Goal: Answer question/provide support: Share knowledge or assist other users

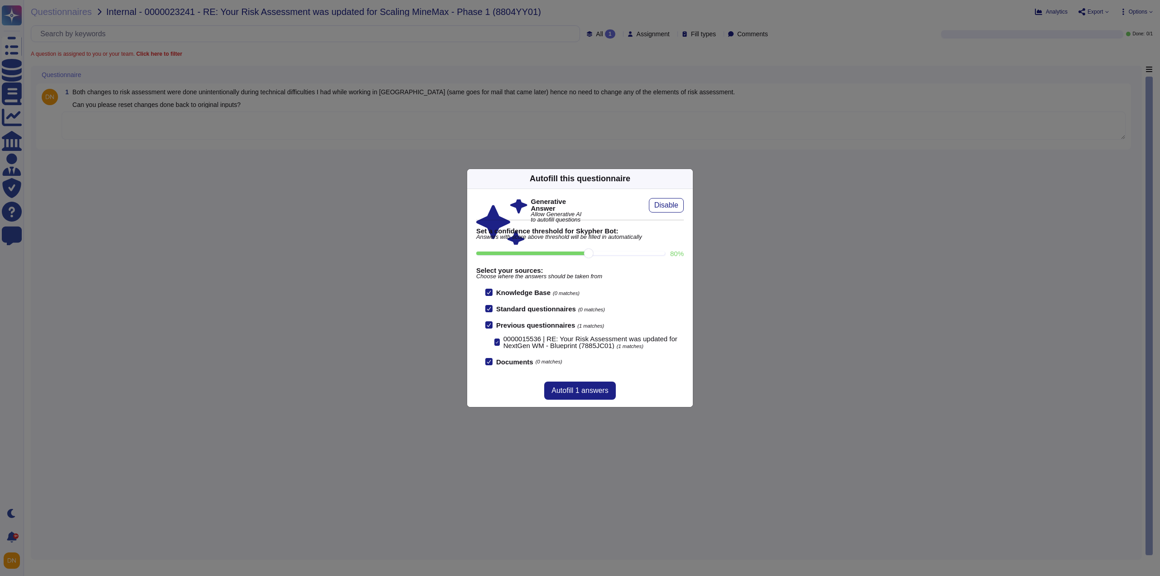
click at [687, 179] on icon at bounding box center [687, 179] width 0 height 0
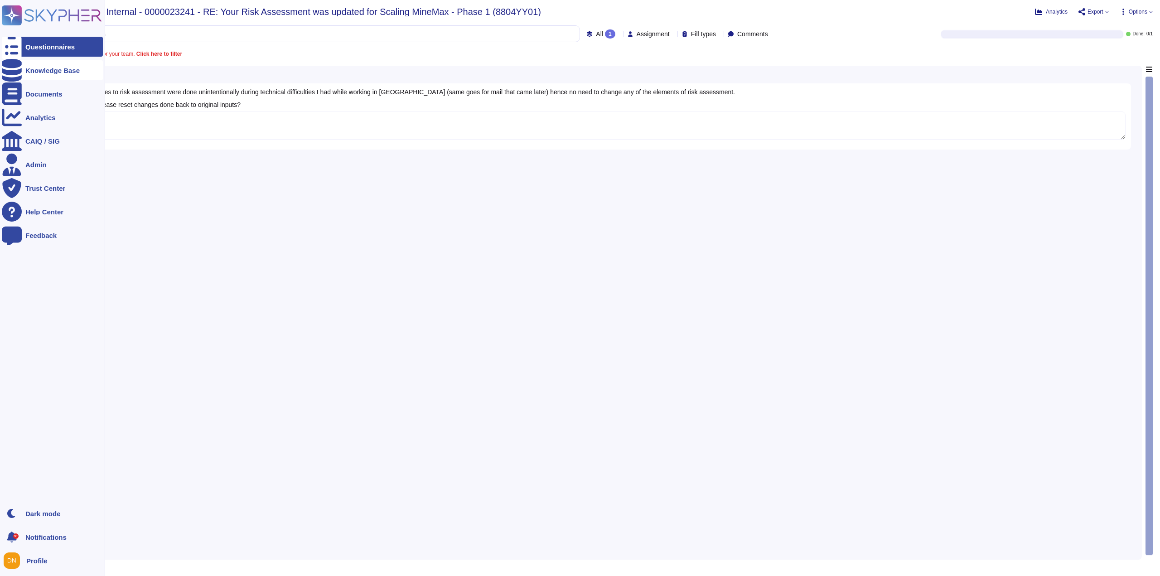
click at [16, 68] on icon at bounding box center [12, 70] width 20 height 23
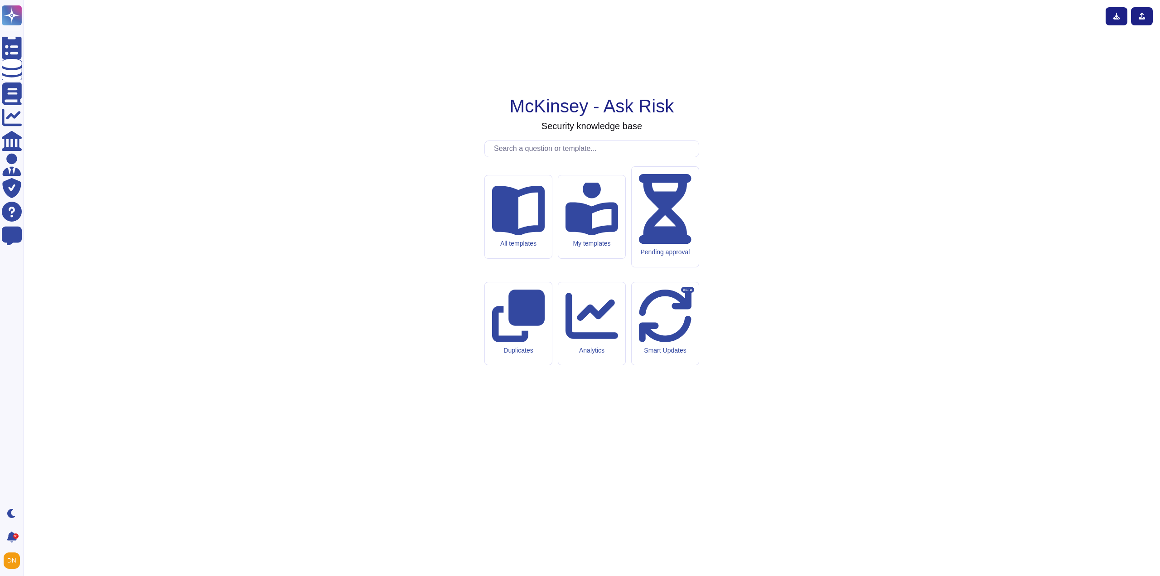
click at [531, 157] on input "text" at bounding box center [593, 149] width 209 height 16
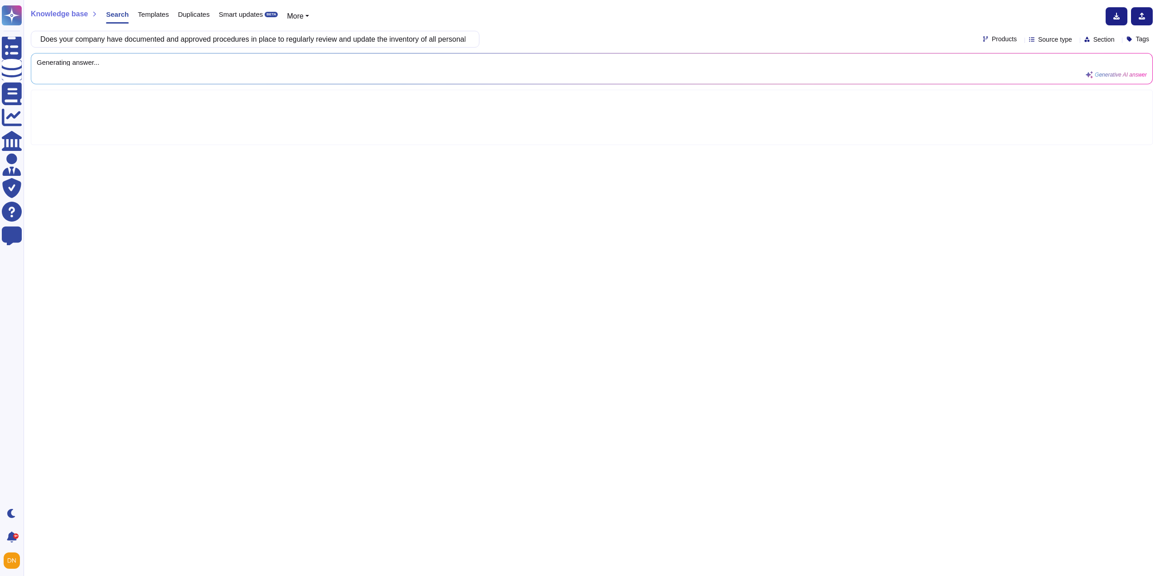
scroll to position [0, 546]
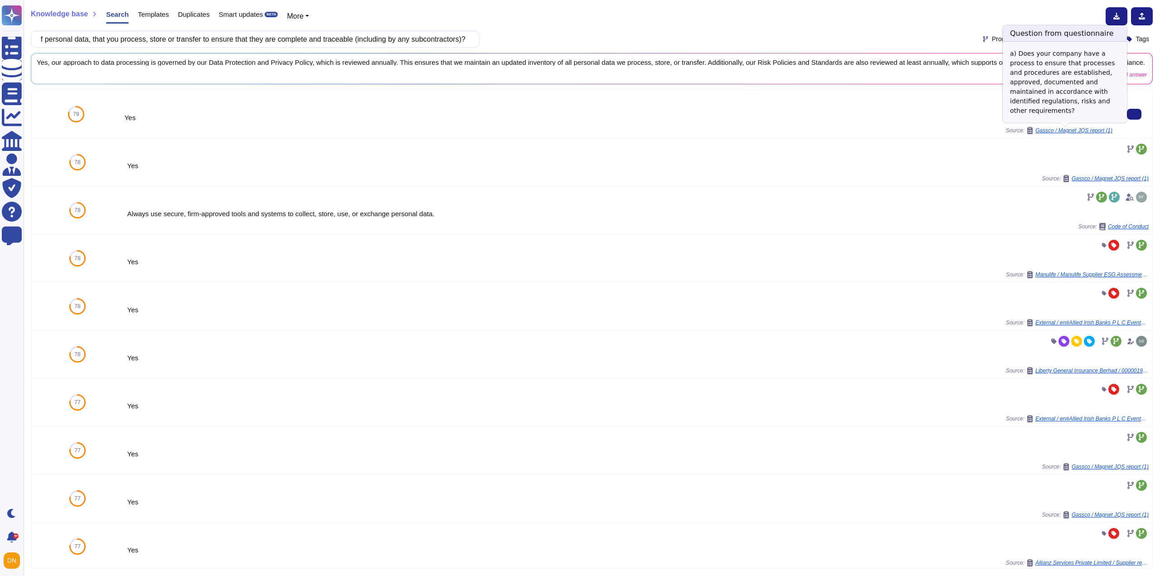
click at [1091, 132] on span "Gassco / Magnet JQS report (1)" at bounding box center [1074, 130] width 77 height 5
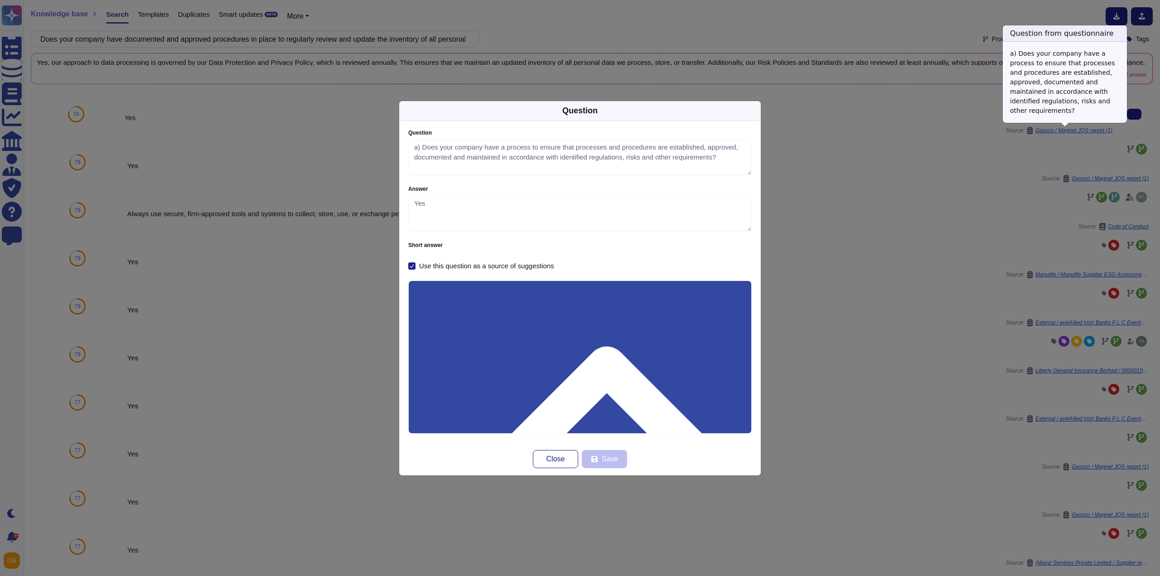
type textarea "a) Does your company have a process to ensure that processes and procedures are…"
type textarea "Yes"
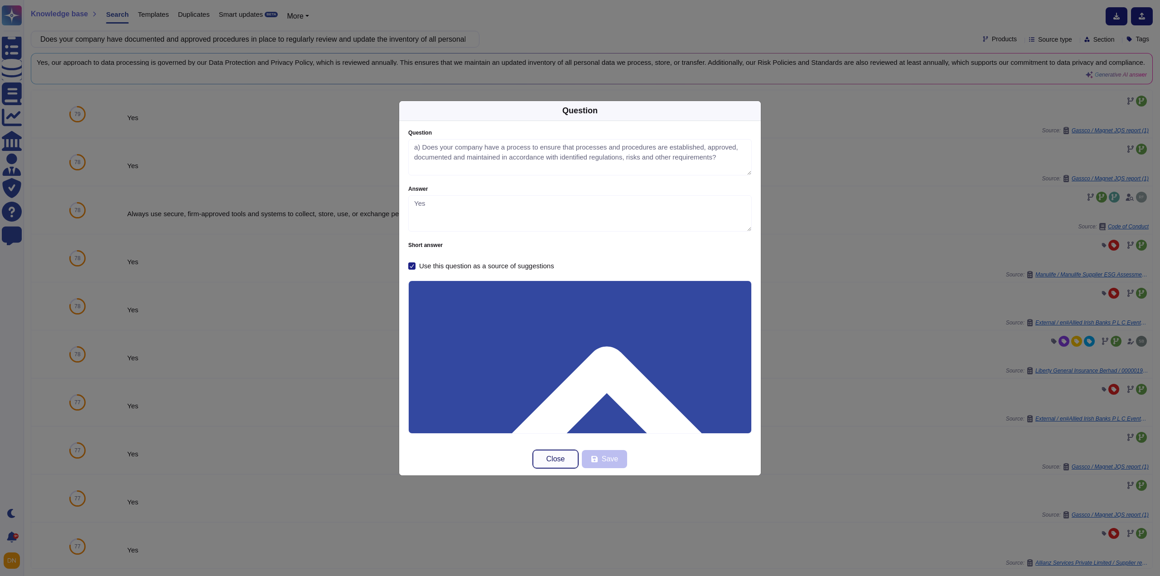
click at [547, 453] on button "Close" at bounding box center [555, 459] width 45 height 18
